Goal: Book appointment/travel/reservation

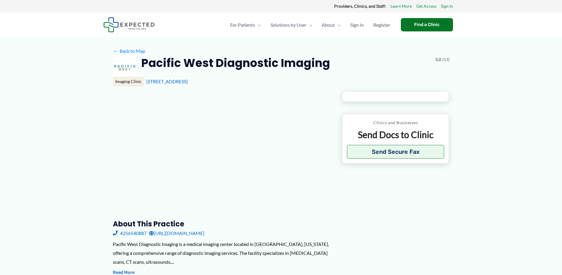
type input "**********"
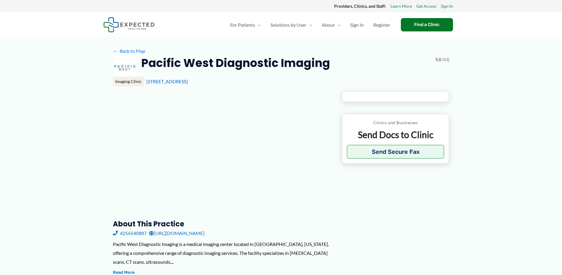
type input "**********"
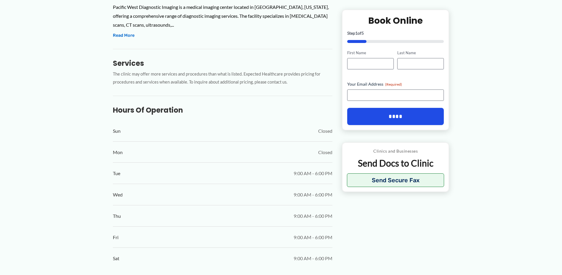
scroll to position [267, 0]
